Goal: Task Accomplishment & Management: Manage account settings

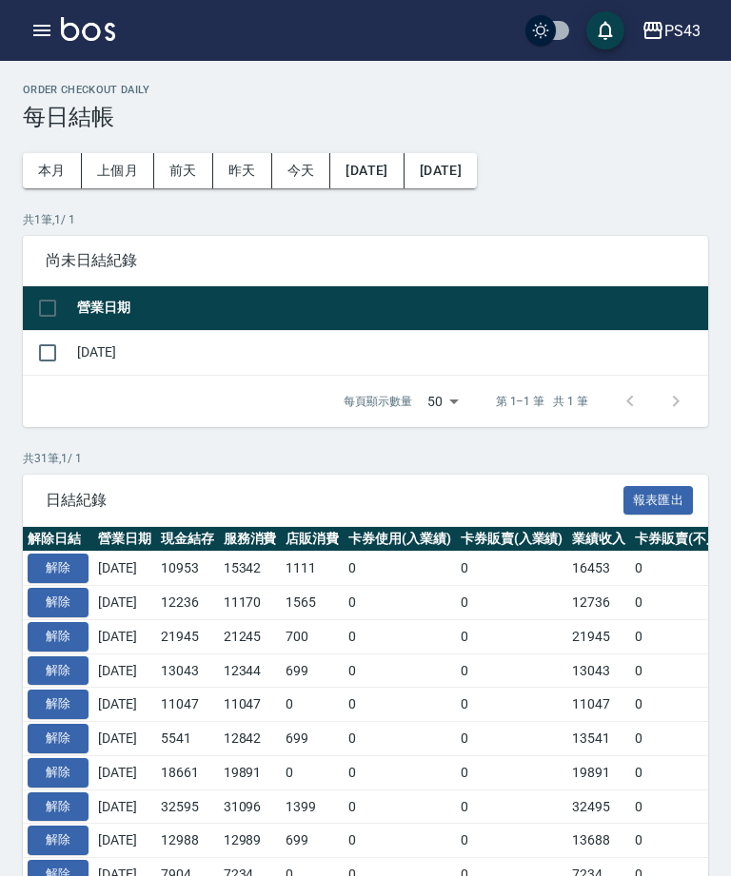
click at [57, 360] on input "checkbox" at bounding box center [48, 353] width 40 height 40
checkbox input "true"
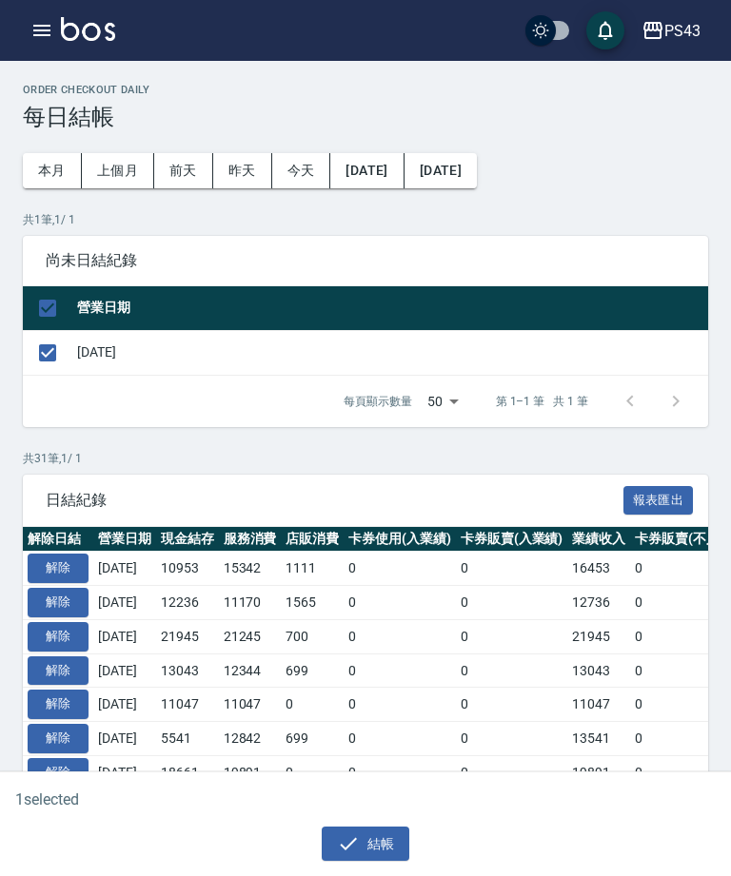
click at [380, 847] on button "結帳" at bounding box center [366, 844] width 88 height 35
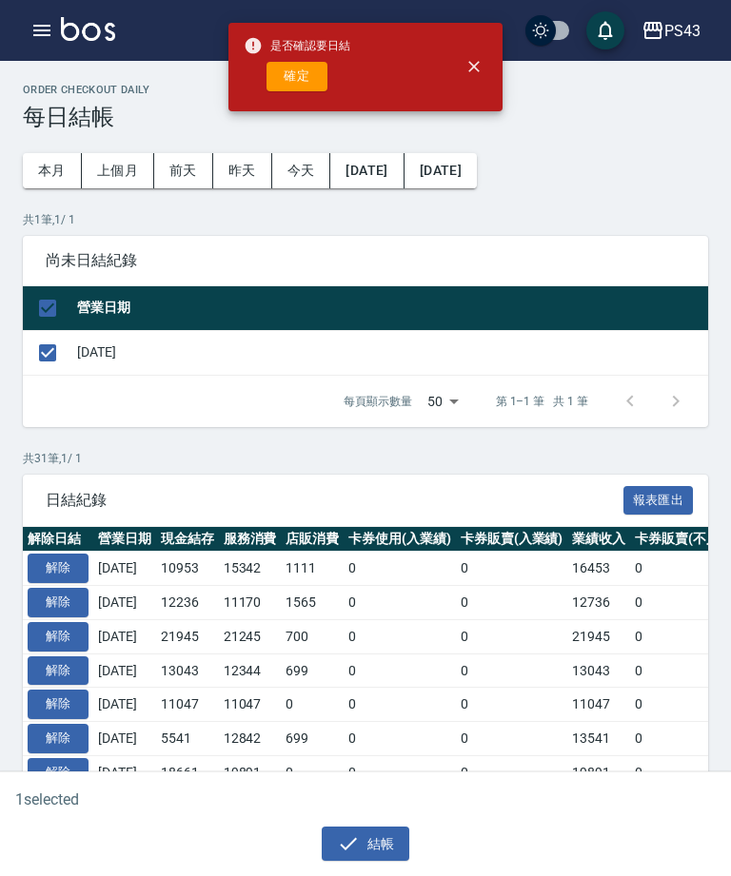
click at [322, 88] on button "確定" at bounding box center [296, 76] width 61 height 29
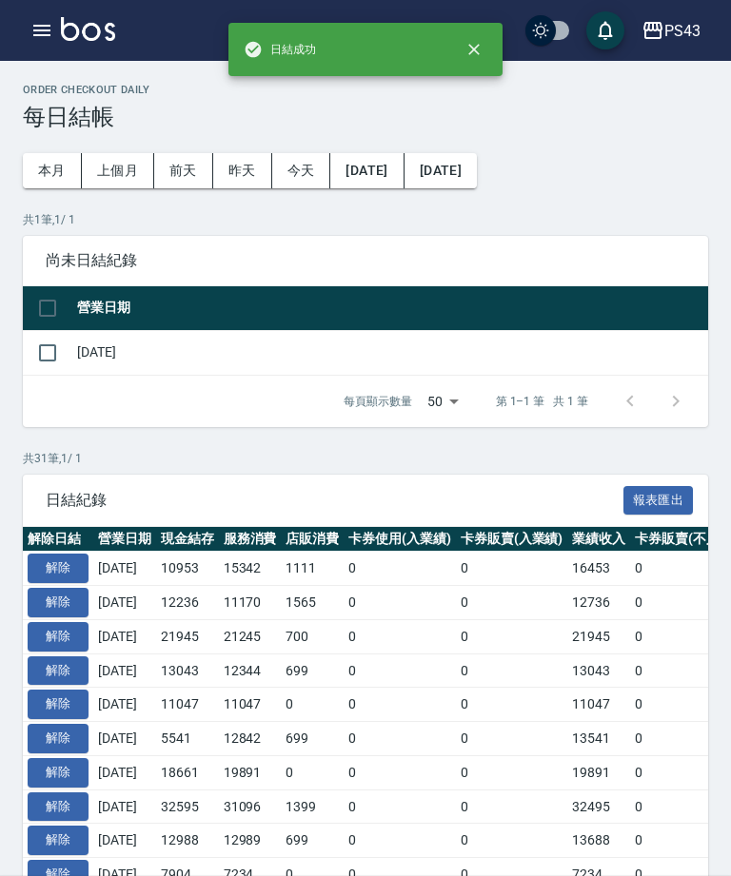
checkbox input "false"
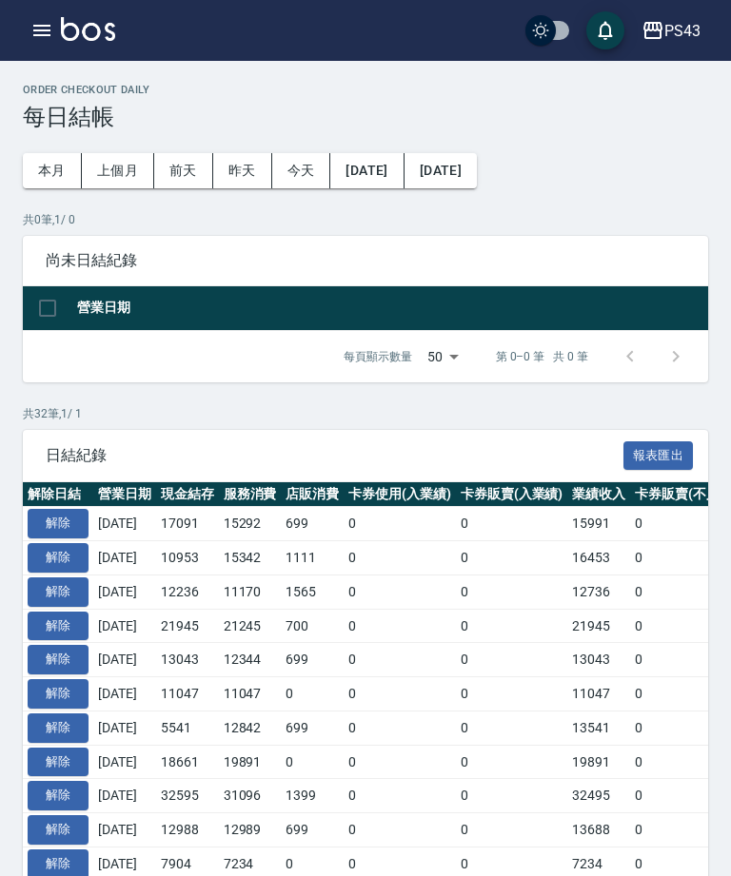
click at [31, 41] on icon "button" at bounding box center [41, 30] width 23 height 23
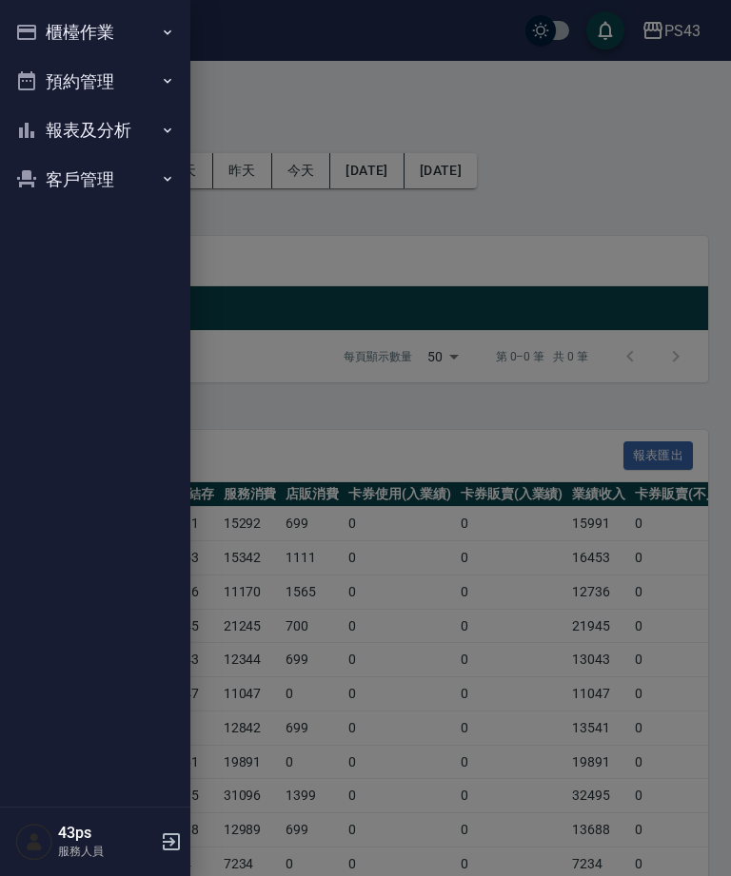
click at [216, 258] on div at bounding box center [365, 438] width 731 height 876
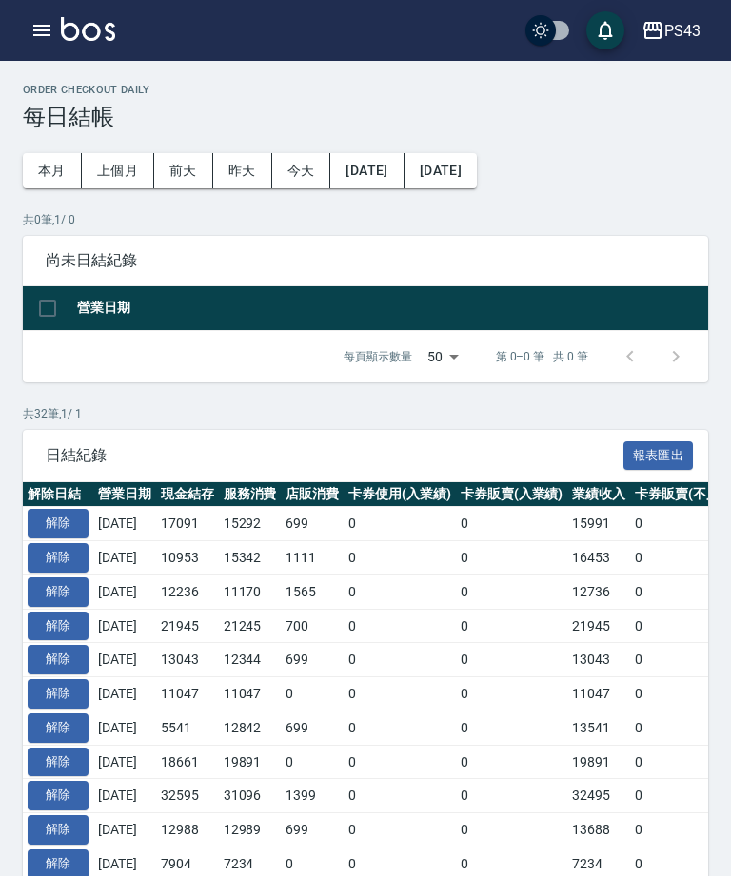
click at [65, 529] on button "解除" at bounding box center [58, 523] width 61 height 29
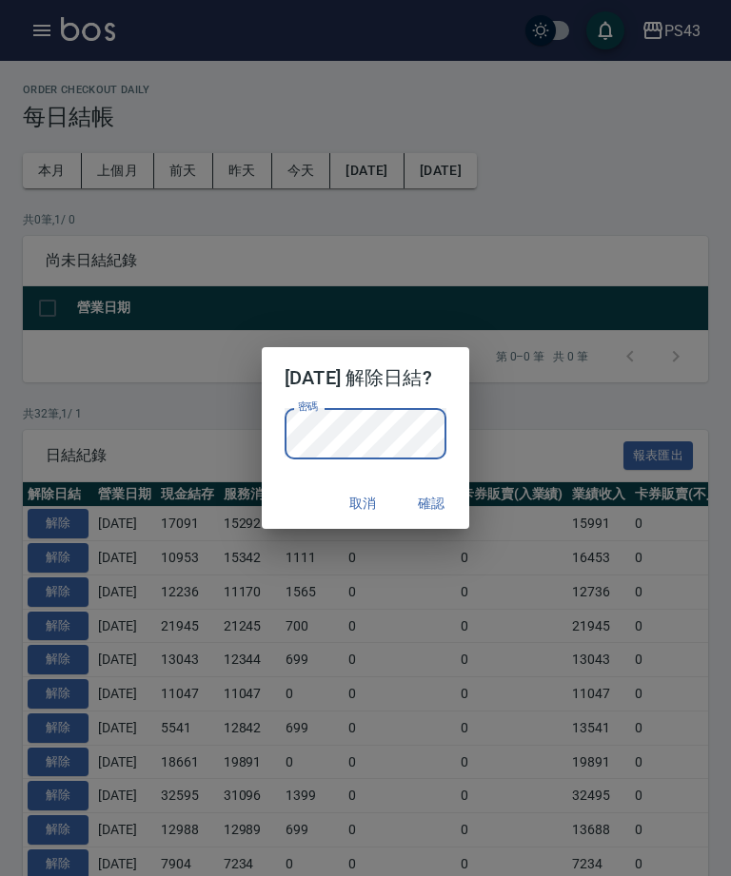
click at [461, 511] on button "確認" at bounding box center [431, 503] width 61 height 35
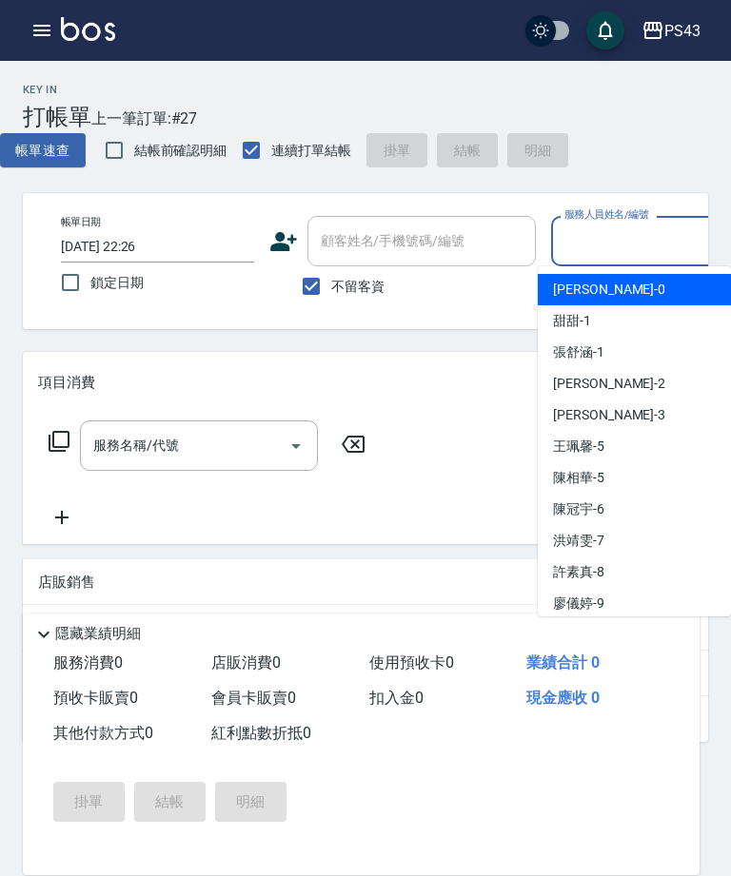
click at [624, 250] on input "服務人員姓名/編號" at bounding box center [647, 241] width 176 height 33
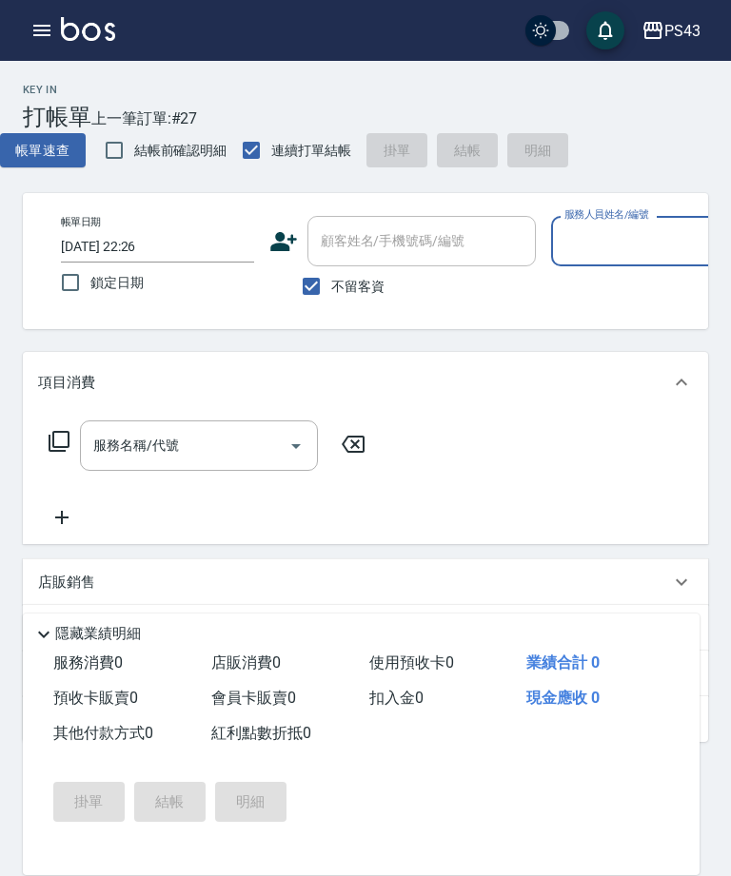
click at [640, 246] on input "服務人員姓名/編號" at bounding box center [647, 241] width 176 height 33
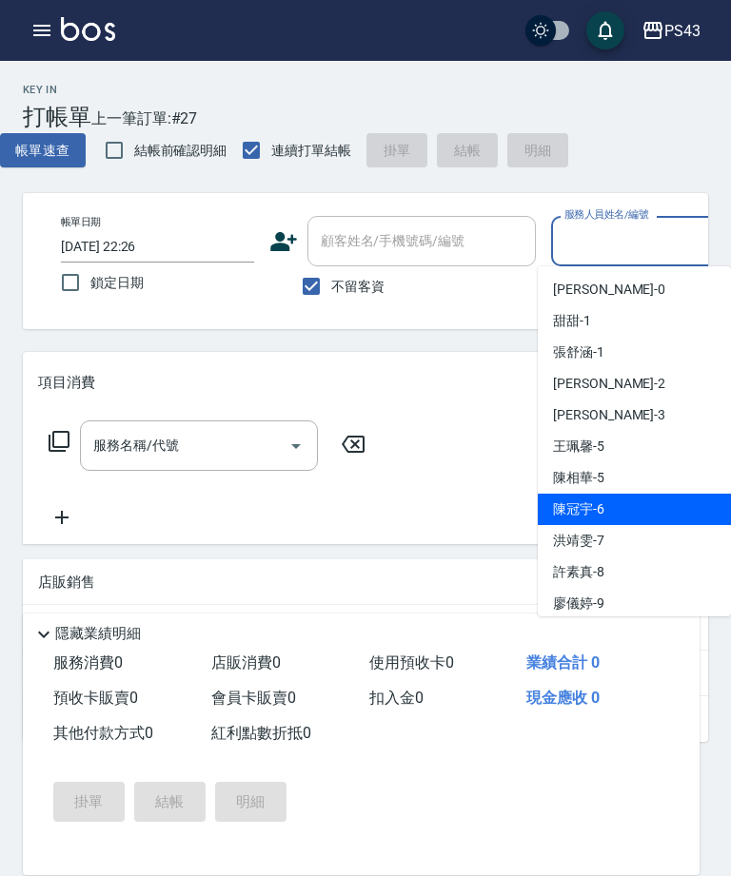
click at [631, 518] on div "[PERSON_NAME]-6" at bounding box center [634, 509] width 193 height 31
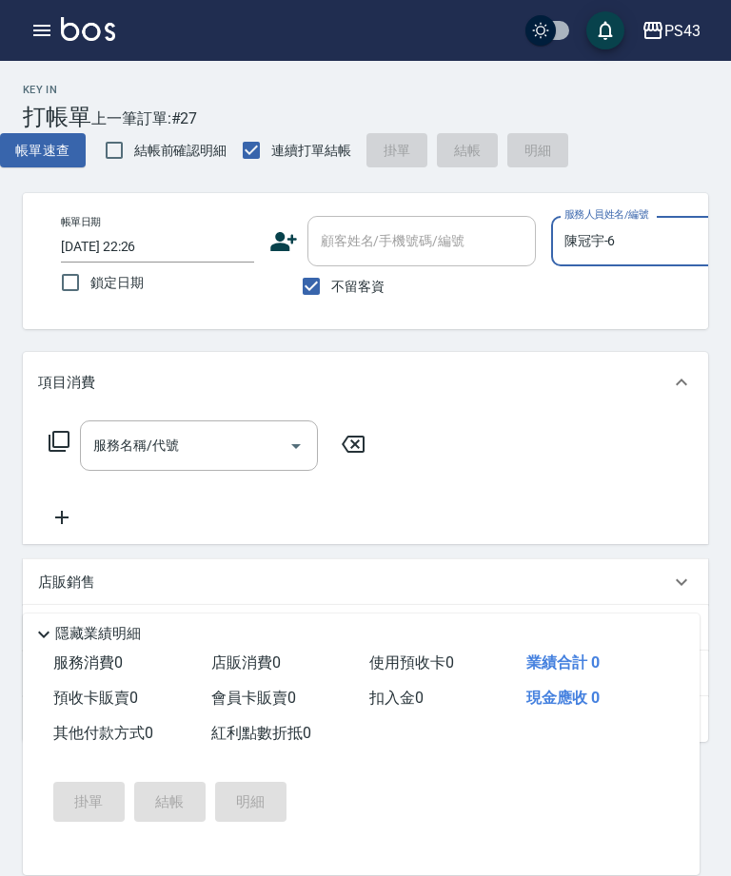
type input "陳冠宇-6"
click at [251, 439] on input "服務名稱/代號" at bounding box center [184, 445] width 192 height 33
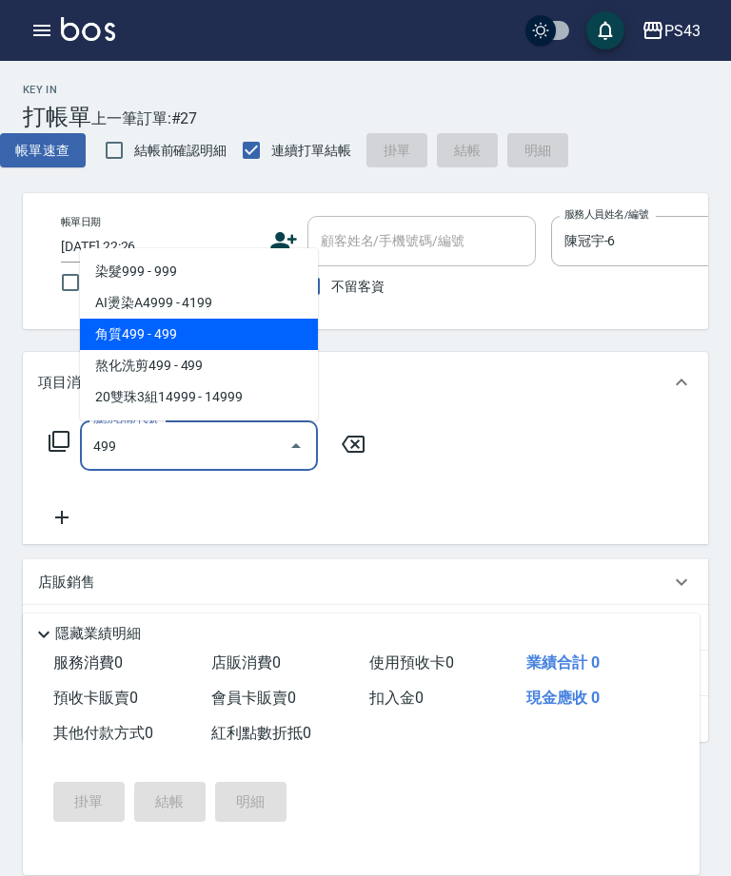
click at [270, 347] on span "角質499 - 499" at bounding box center [199, 334] width 238 height 31
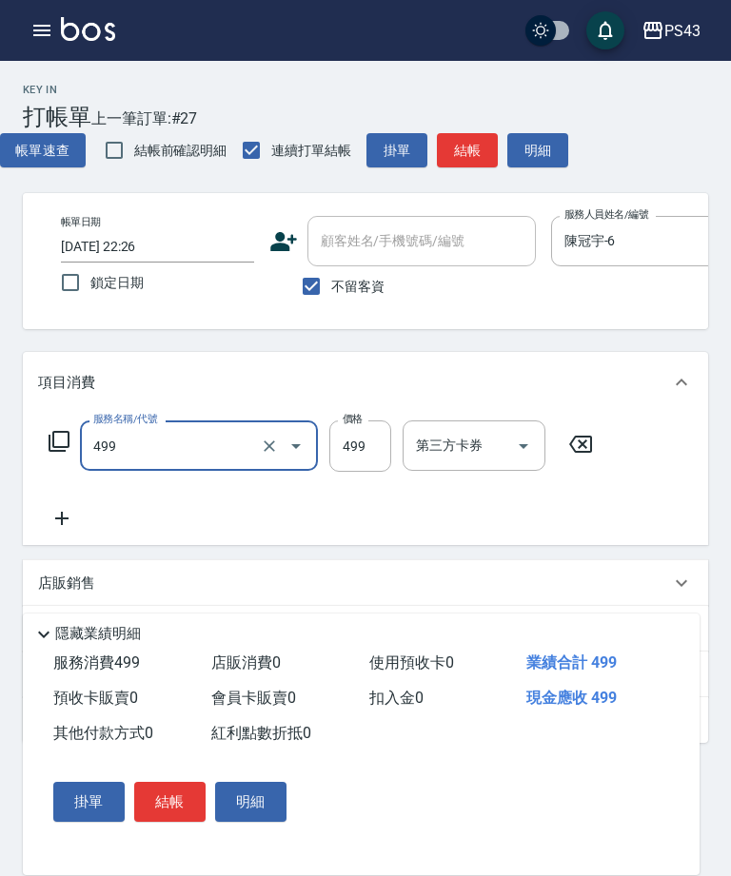
type input "角質499(649)"
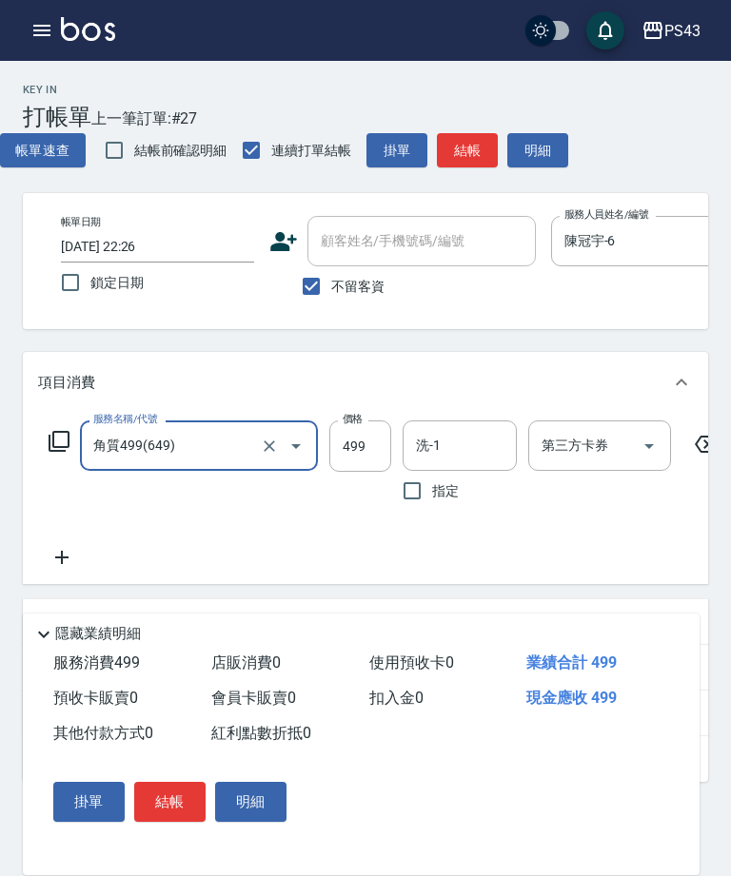
click at [363, 461] on input "499" at bounding box center [360, 446] width 62 height 51
type input "600"
click at [478, 444] on input "洗-1" at bounding box center [459, 445] width 97 height 33
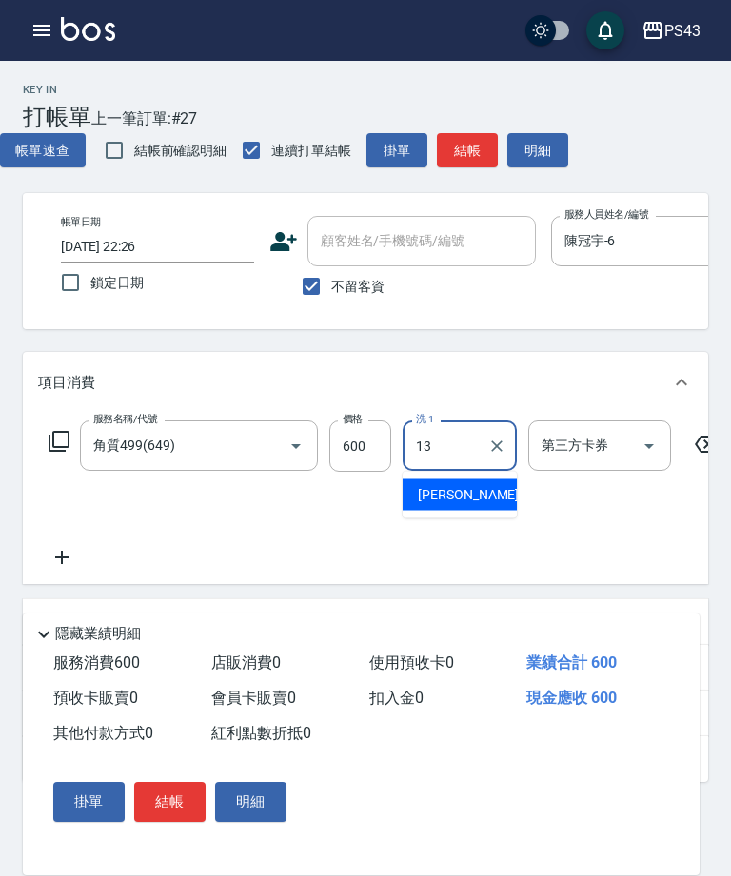
click at [466, 486] on span "[PERSON_NAME]-13" at bounding box center [478, 495] width 120 height 20
type input "[PERSON_NAME]-13"
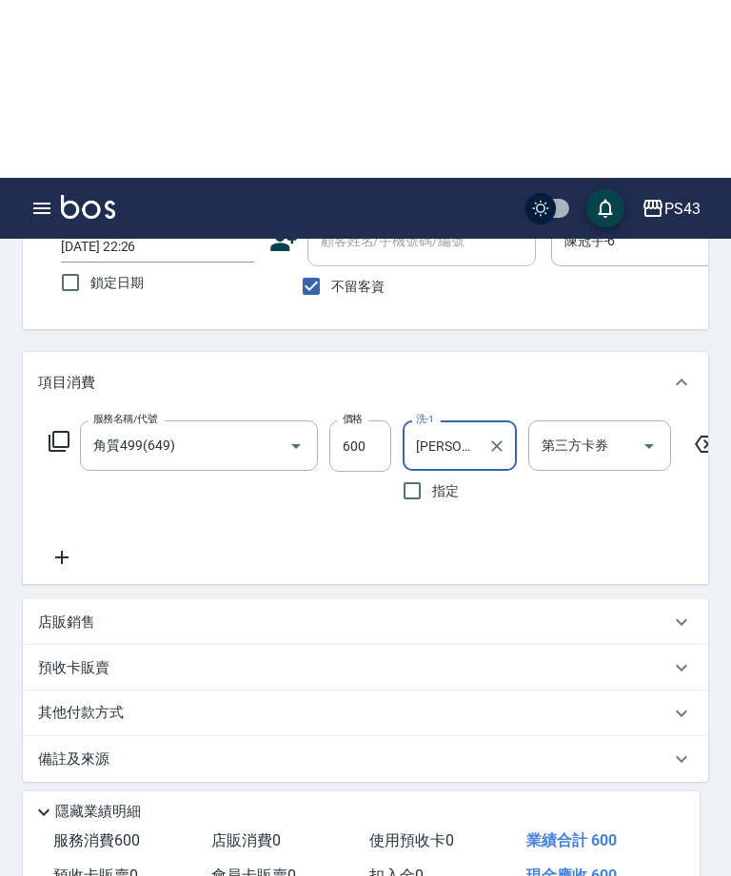
scroll to position [189, 0]
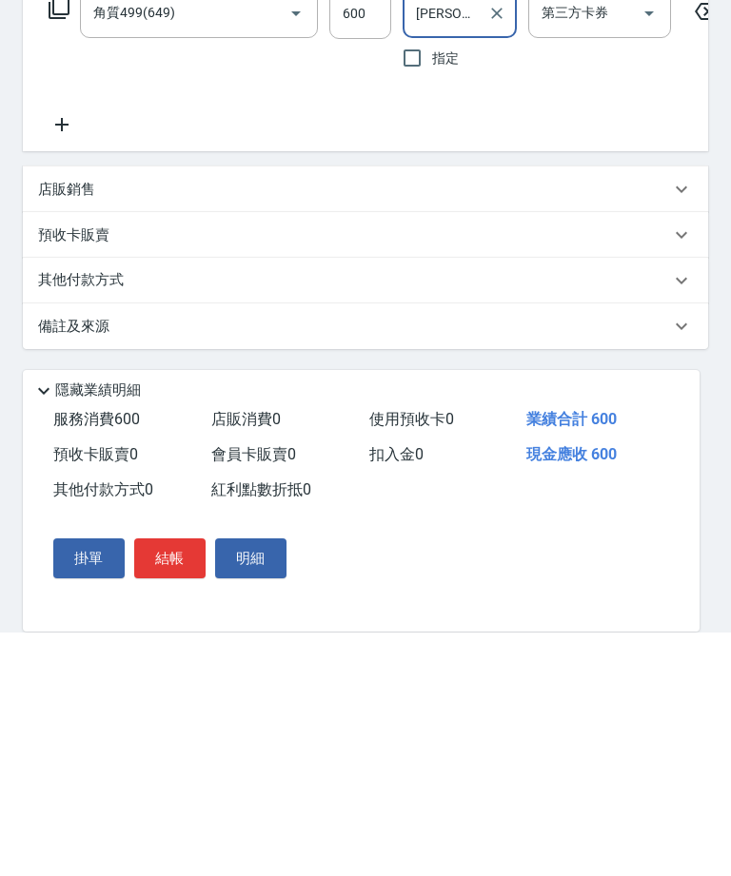
click at [188, 782] on button "結帳" at bounding box center [169, 802] width 71 height 40
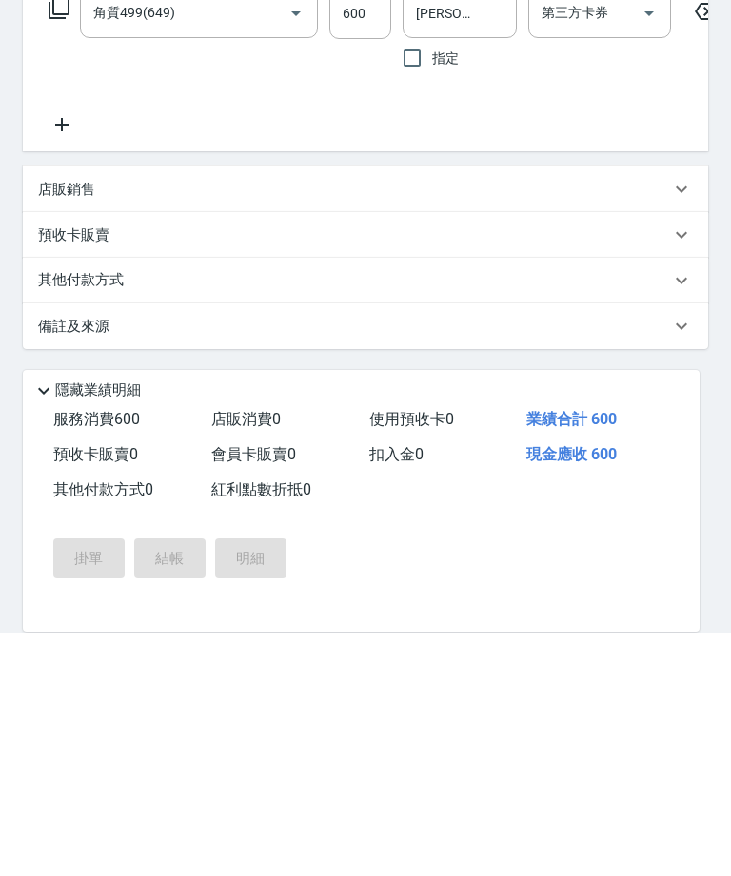
scroll to position [128, 0]
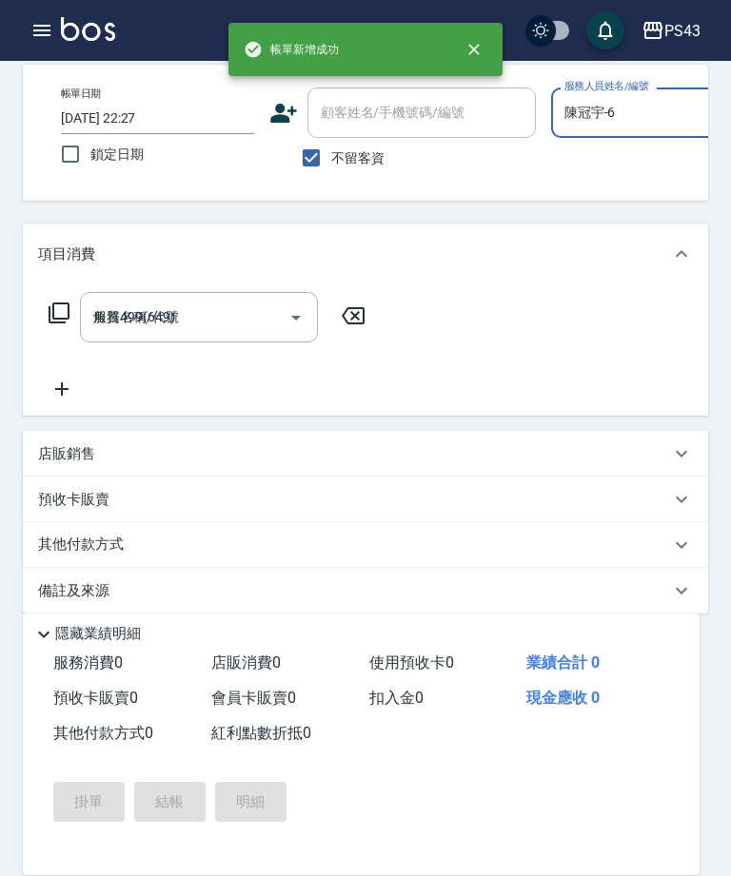
type input "[DATE] 22:27"
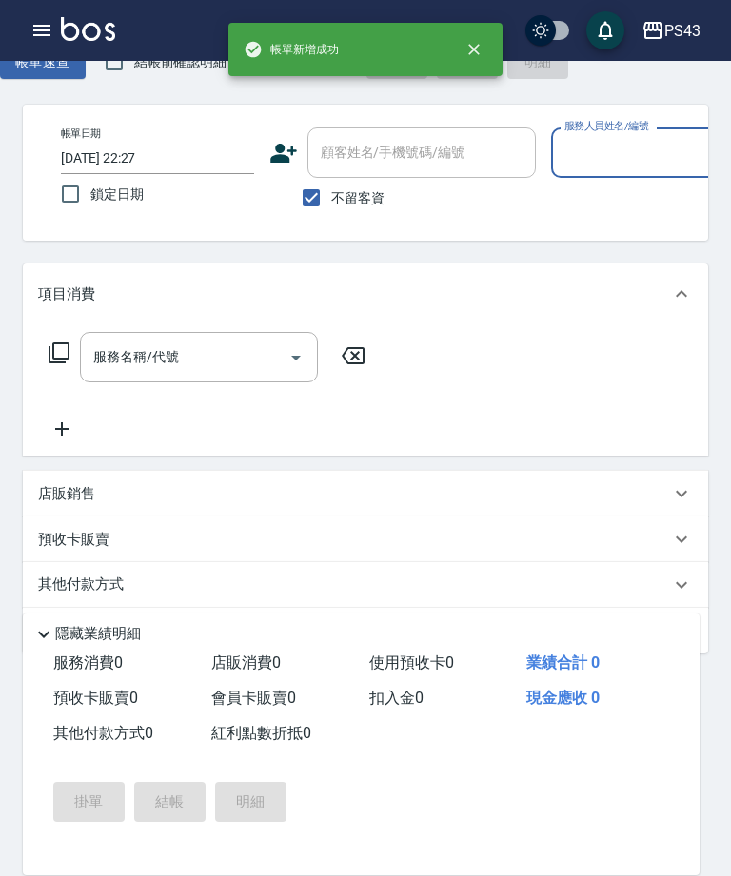
click at [30, 38] on icon "button" at bounding box center [41, 30] width 23 height 23
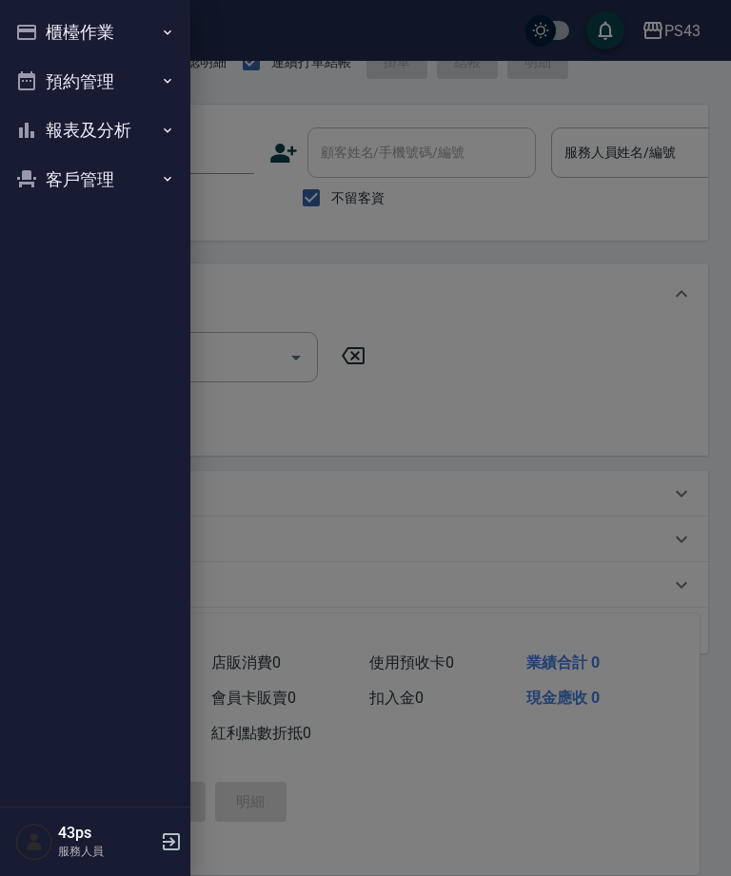
click at [38, 45] on button "櫃檯作業" at bounding box center [95, 32] width 175 height 49
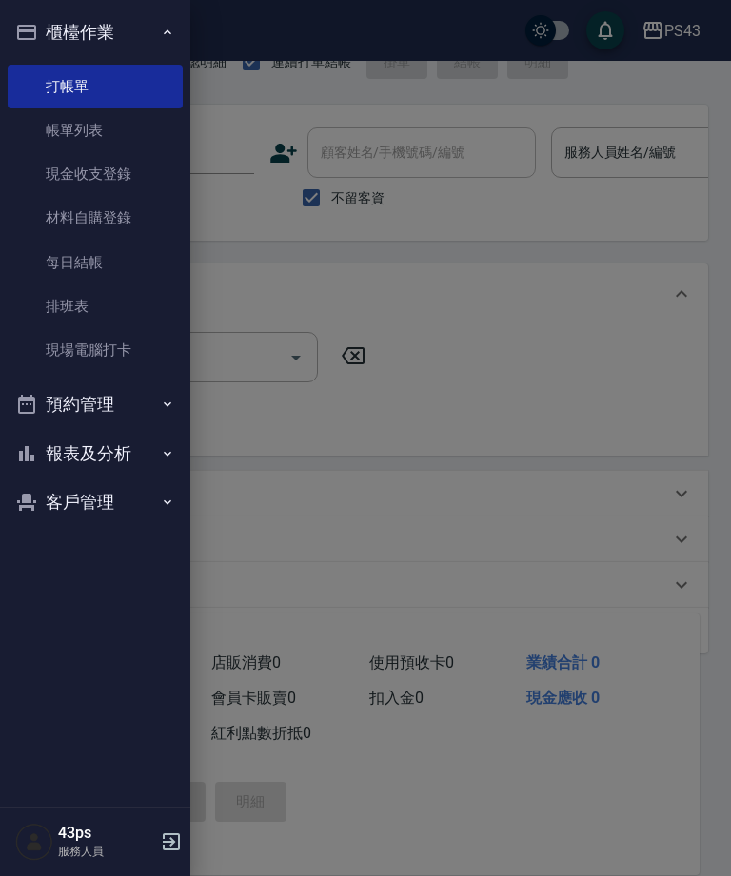
click at [98, 446] on button "報表及分析" at bounding box center [95, 453] width 175 height 49
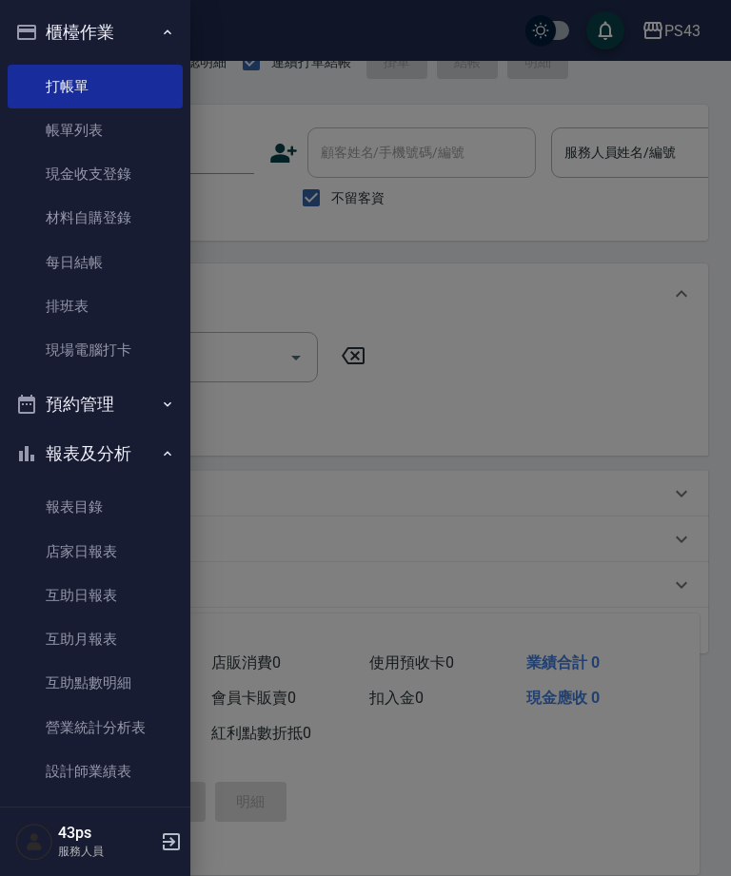
click at [78, 815] on link "設計師日報表" at bounding box center [95, 816] width 175 height 44
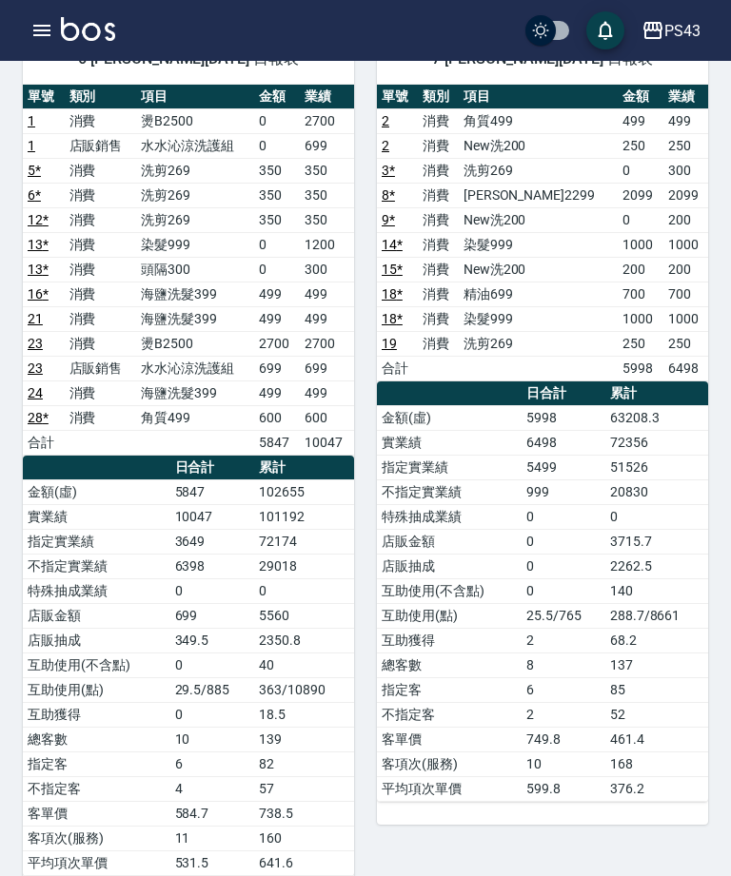
scroll to position [176, 0]
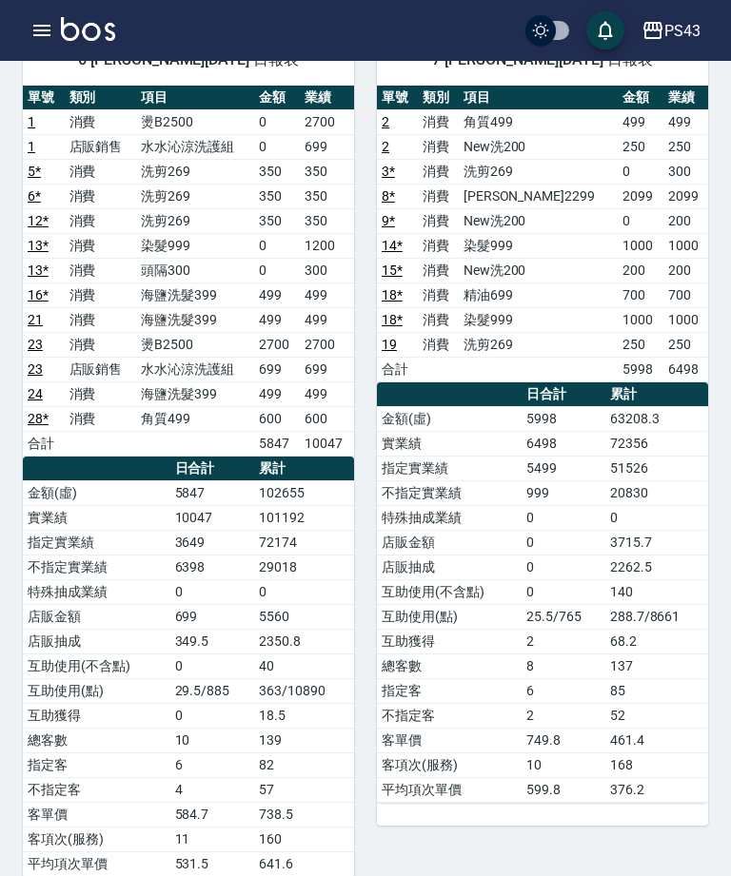
click at [15, 870] on div "6 [PERSON_NAME][DATE] 日報表 單號 類別 項目 金額 業績 1 消費 燙B2500 0 2700 1 店販銷售 水水沁涼洗護組 0 69…" at bounding box center [177, 456] width 354 height 888
click at [28, 27] on button "button" at bounding box center [42, 30] width 38 height 38
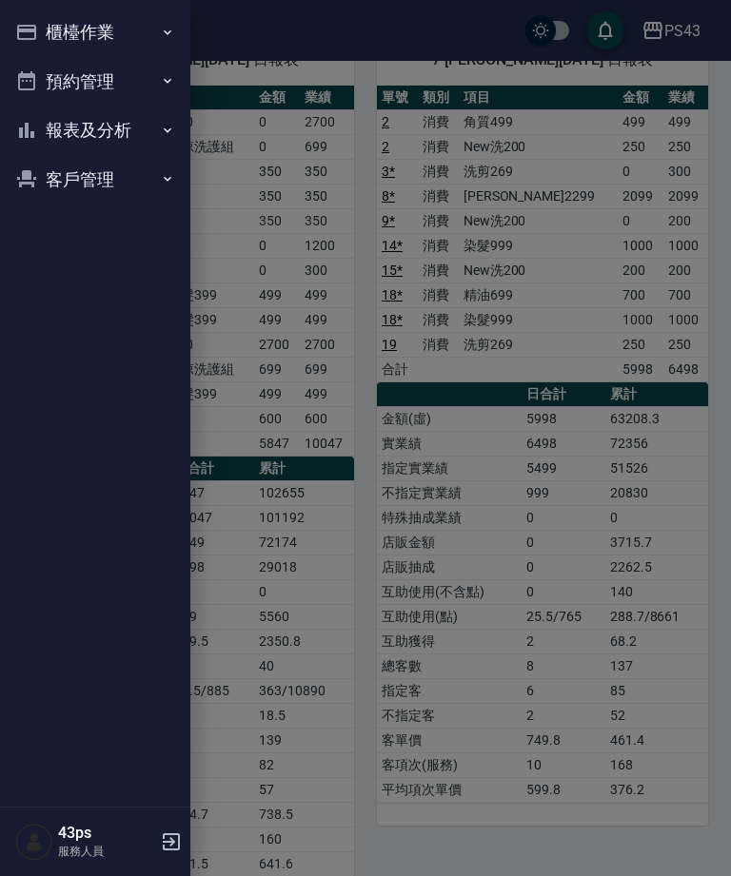
click at [33, 46] on button "櫃檯作業" at bounding box center [95, 32] width 175 height 49
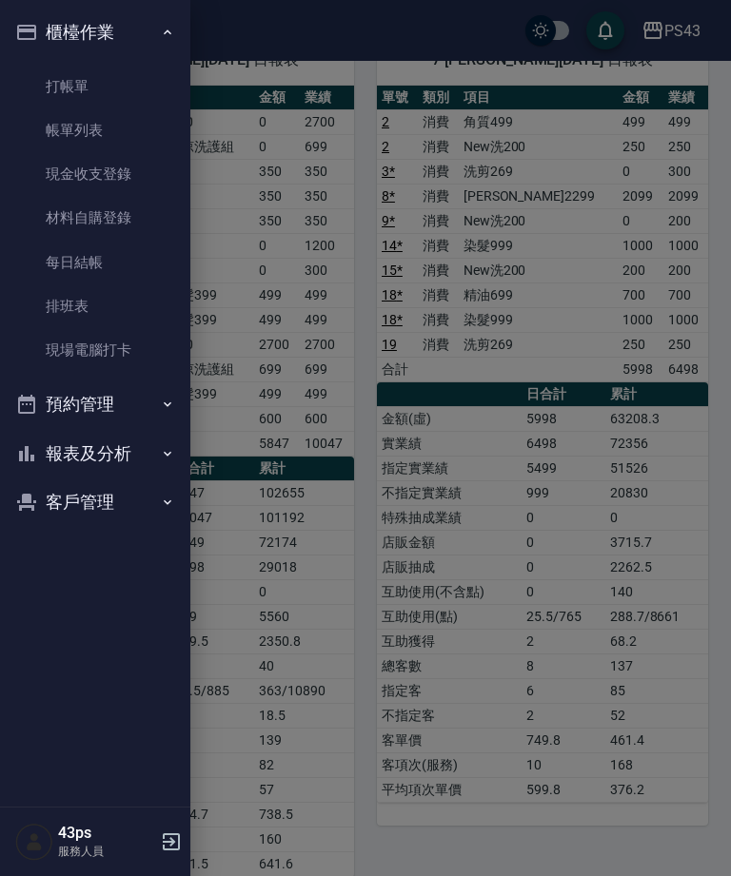
click at [76, 259] on link "每日結帳" at bounding box center [95, 263] width 175 height 44
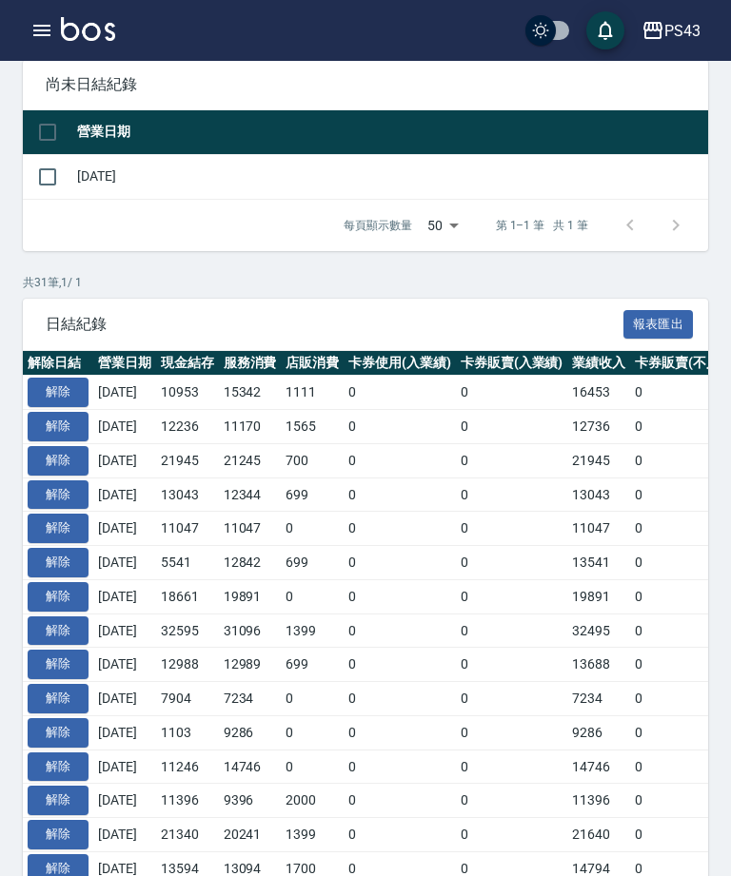
click at [89, 438] on div "Order checkout daily 每日結帳 本月 上個月 [DATE] [DATE] [DATE] [DATE] [DATE] 共 1 筆, 1 / …" at bounding box center [365, 707] width 731 height 1645
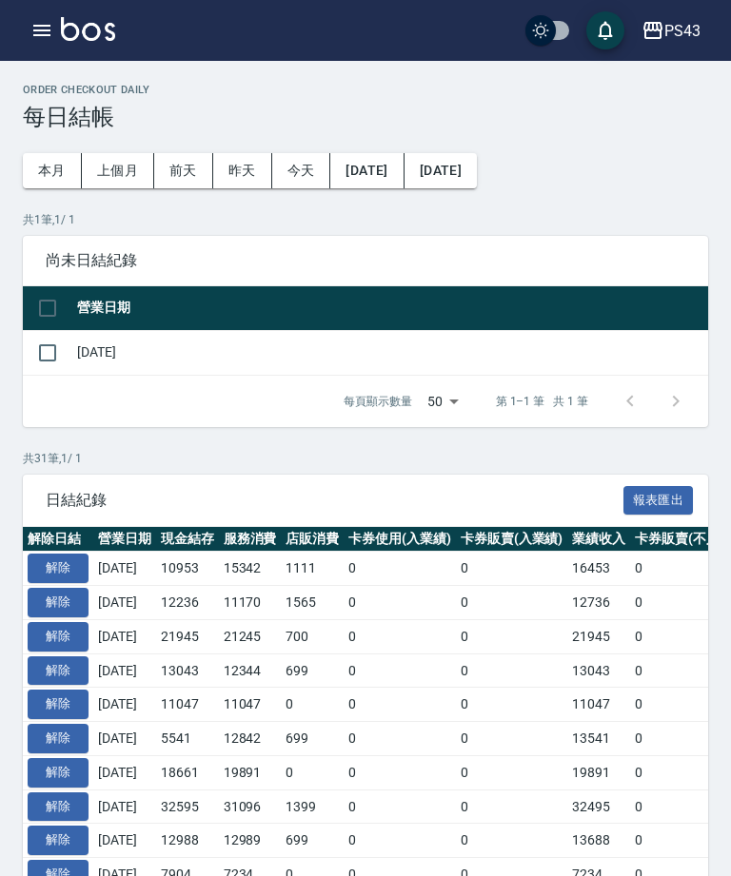
click at [53, 343] on input "checkbox" at bounding box center [48, 353] width 40 height 40
checkbox input "true"
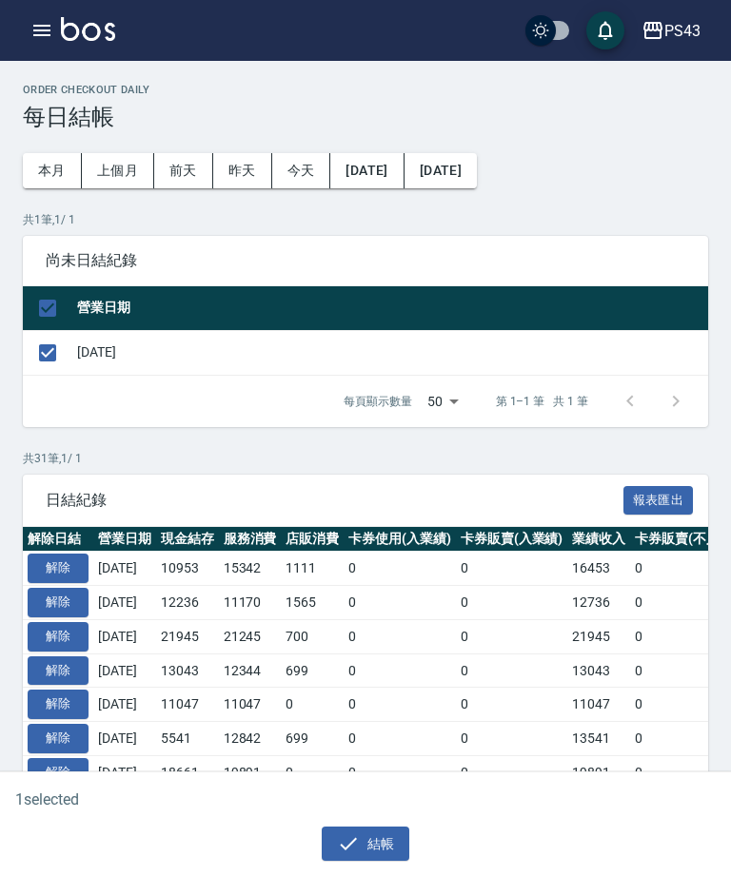
click at [395, 859] on button "結帳" at bounding box center [366, 844] width 88 height 35
click at [403, 869] on div "1 selected 結帳" at bounding box center [365, 825] width 731 height 105
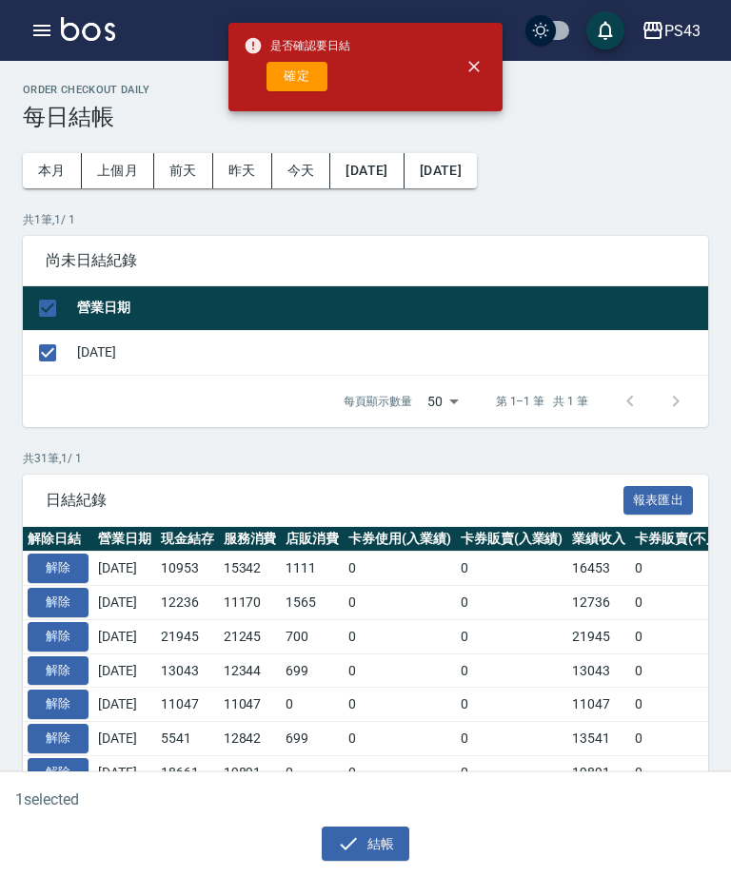
click at [309, 81] on button "確定" at bounding box center [296, 76] width 61 height 29
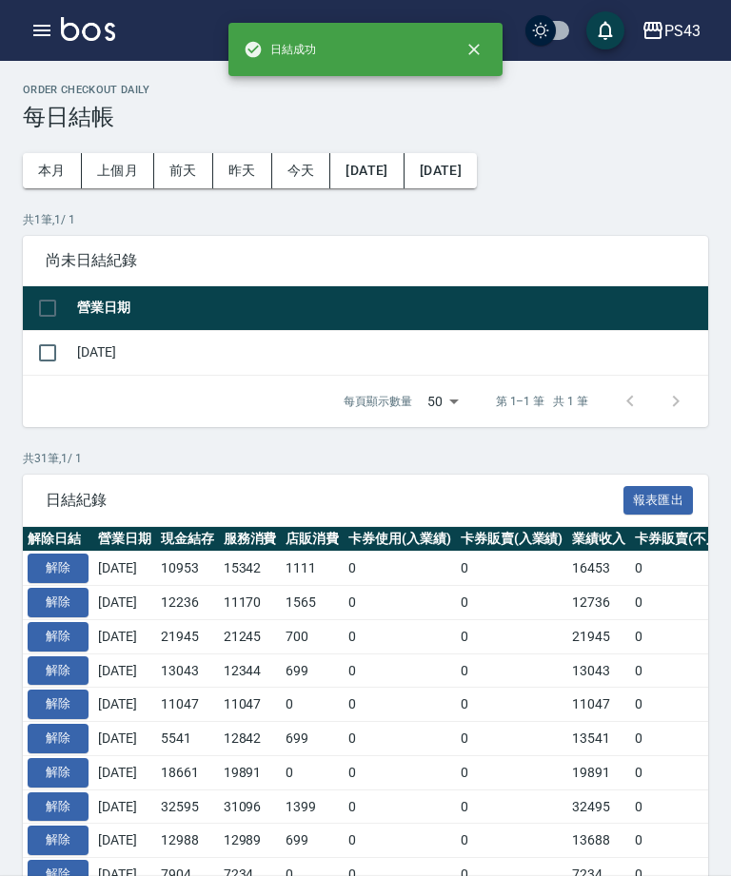
checkbox input "false"
